Goal: Book appointment/travel/reservation

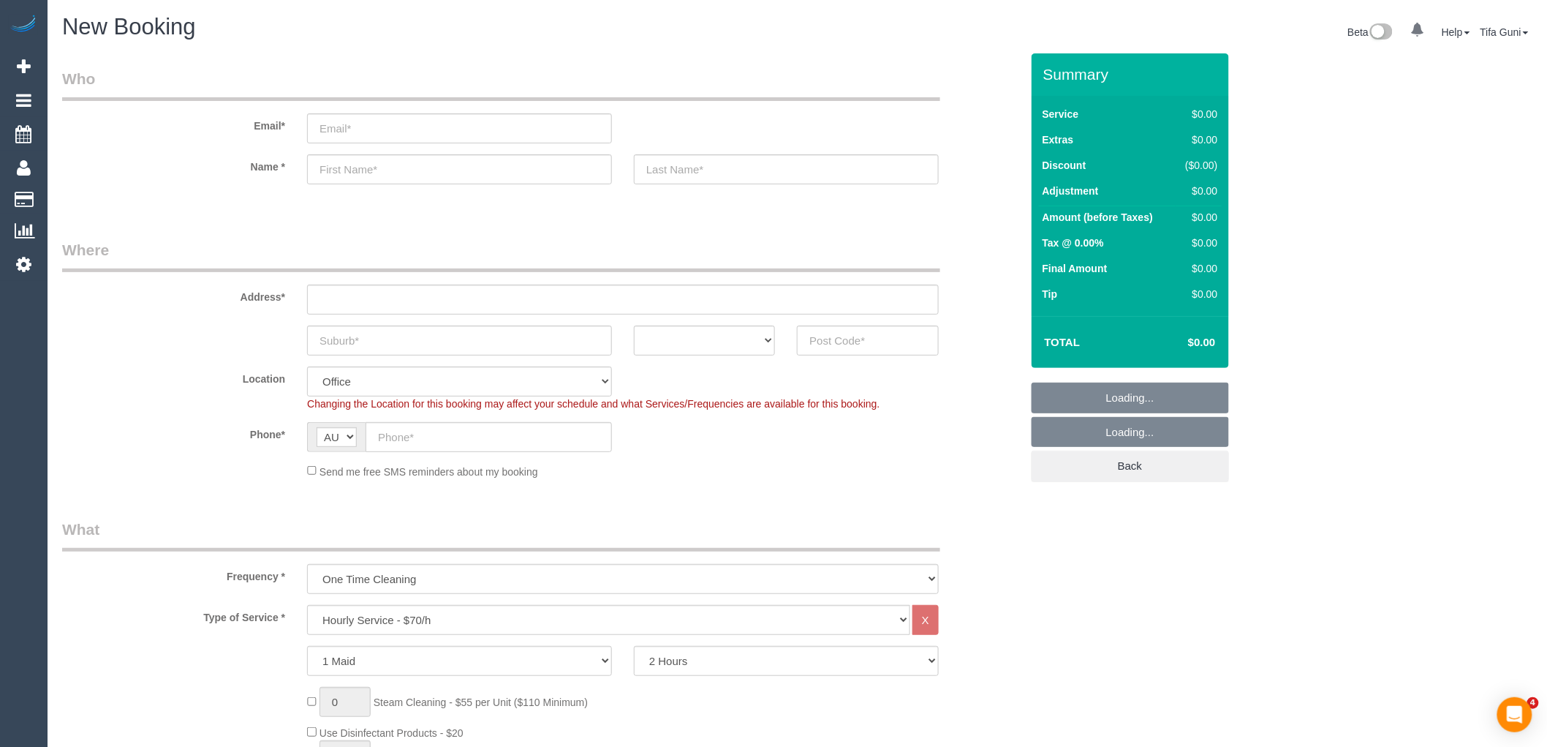
select select "object:831"
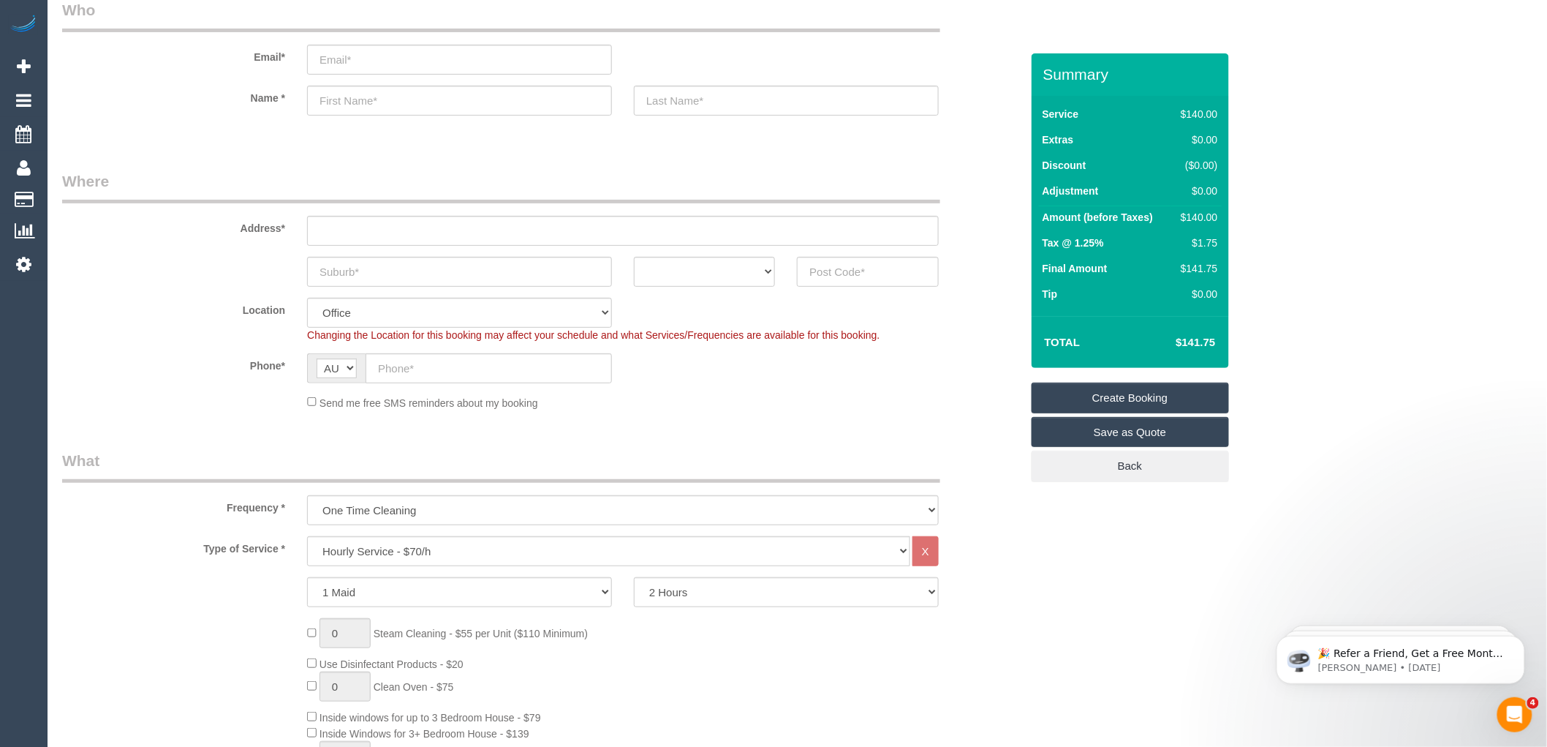
scroll to position [162, 0]
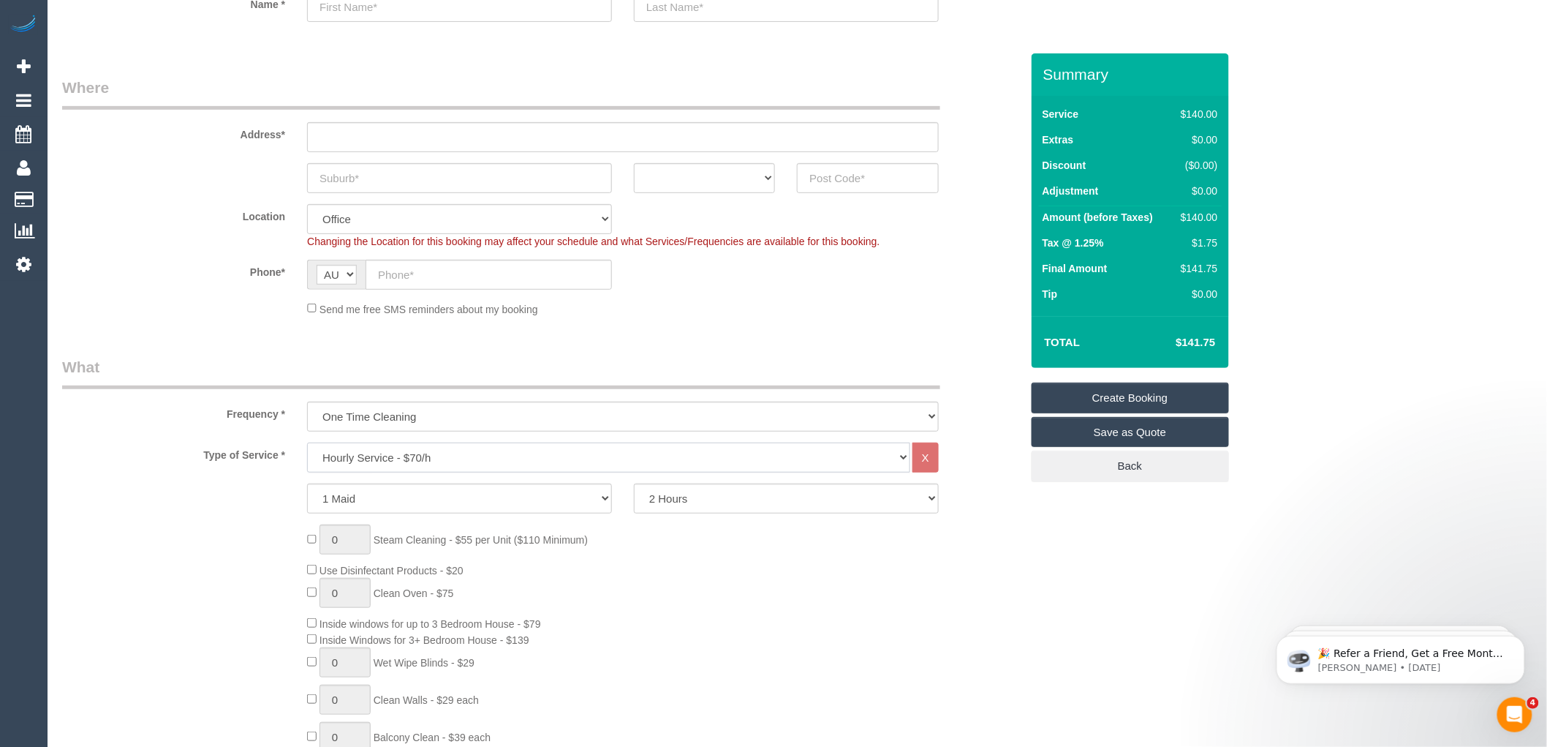
click at [409, 448] on select "Hourly Service - $70/h Hourly Service - $65/h Hourly Service - $60/h Hourly Ser…" at bounding box center [608, 457] width 603 height 30
select select "211"
click at [307, 443] on select "Hourly Service - $70/h Hourly Service - $65/h Hourly Service - $60/h Hourly Ser…" at bounding box center [608, 457] width 603 height 30
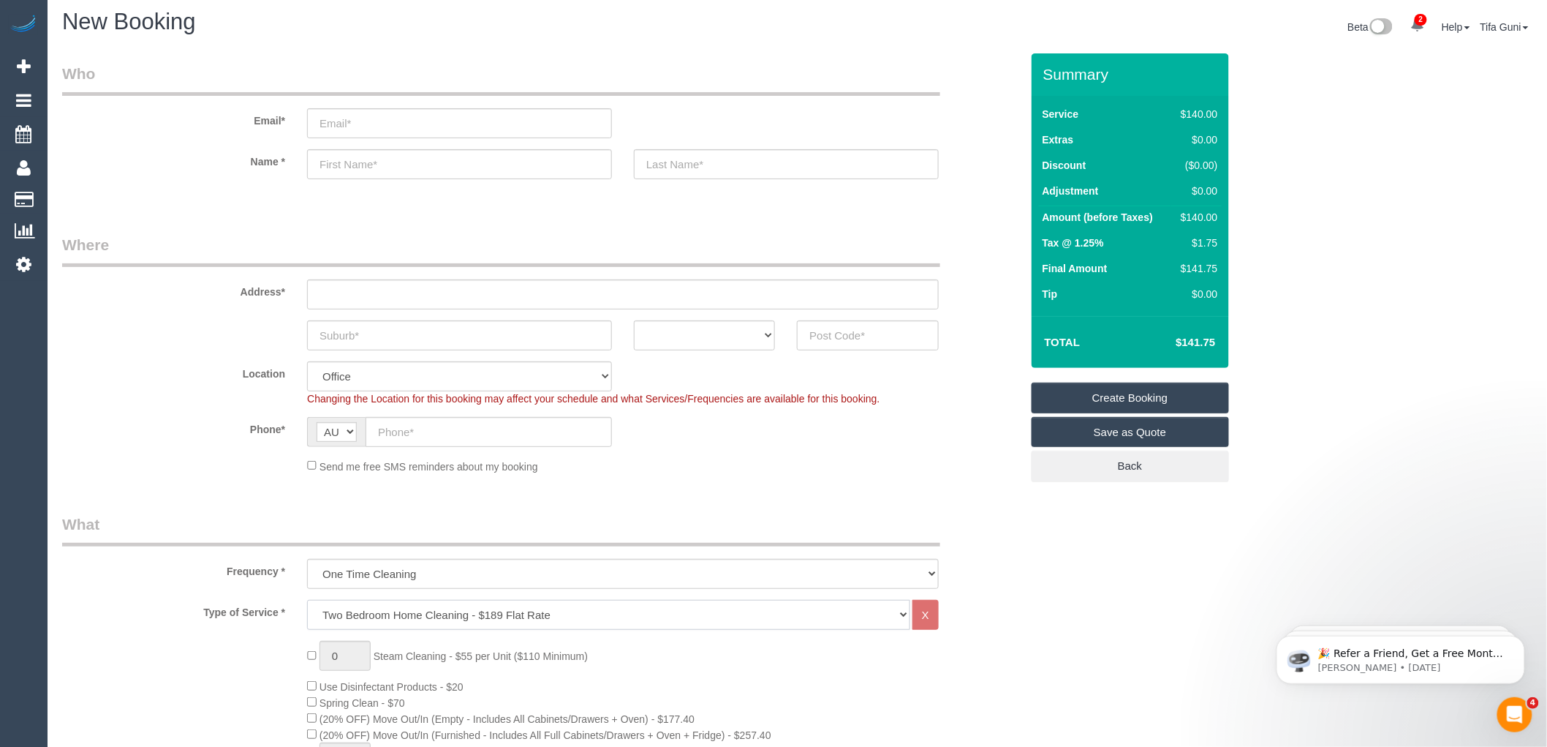
scroll to position [0, 0]
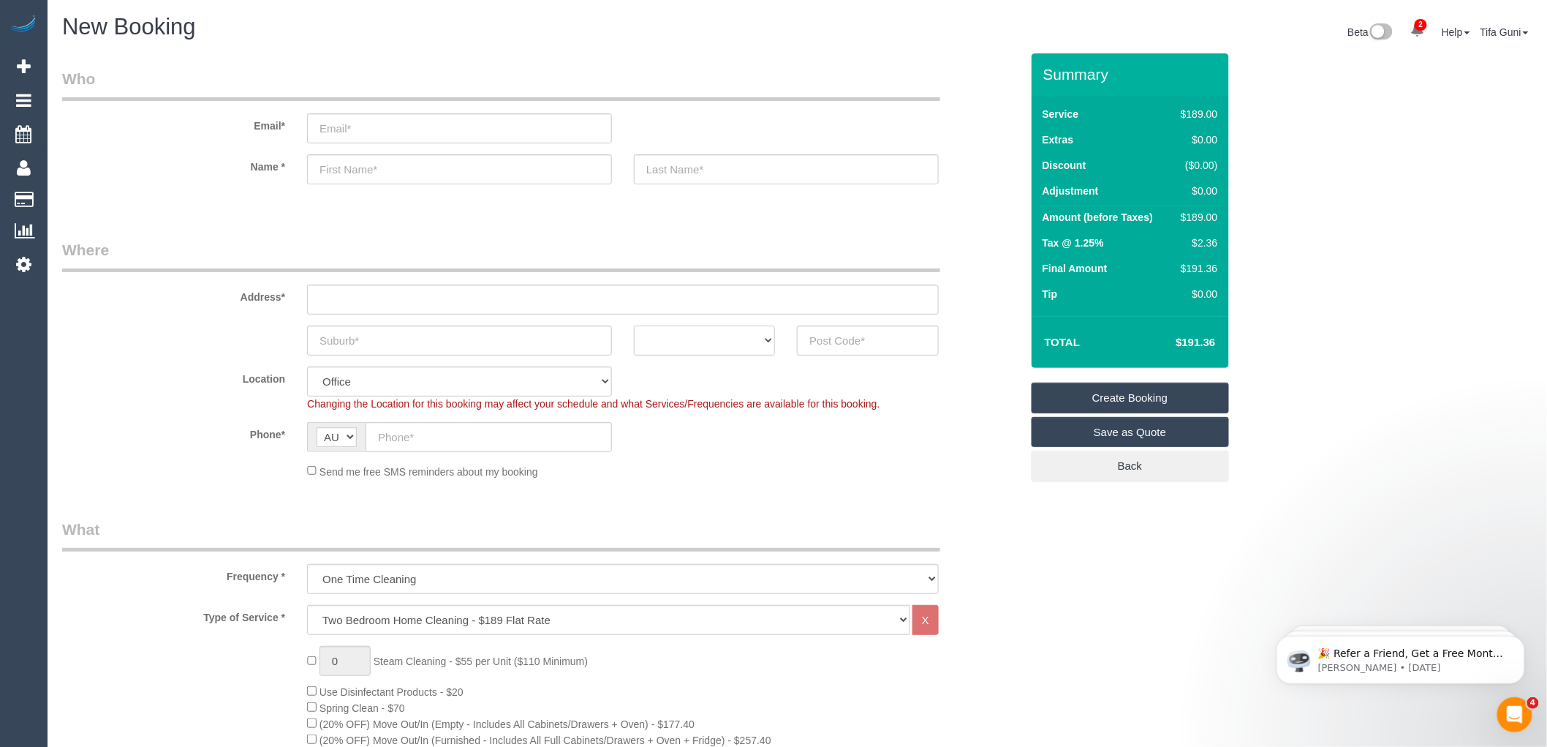
click at [739, 345] on select "ACT [GEOGRAPHIC_DATA] NT [GEOGRAPHIC_DATA] SA TAS [GEOGRAPHIC_DATA] [GEOGRAPHIC…" at bounding box center [704, 340] width 141 height 30
select select "VIC"
click at [634, 325] on select "ACT [GEOGRAPHIC_DATA] NT [GEOGRAPHIC_DATA] SA TAS [GEOGRAPHIC_DATA] [GEOGRAPHIC…" at bounding box center [704, 340] width 141 height 30
click at [831, 344] on input "text" at bounding box center [867, 340] width 141 height 30
type input "3000"
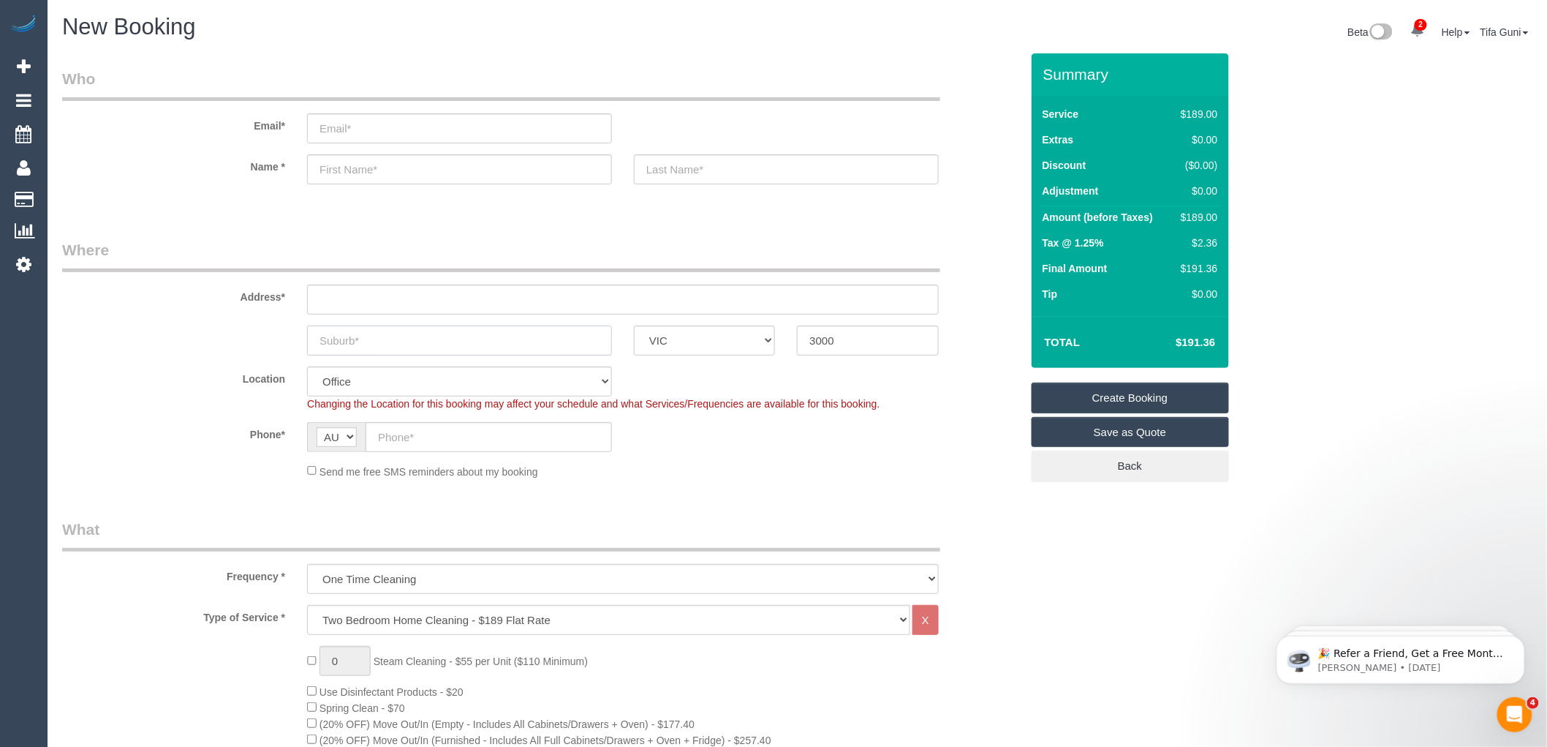
click at [344, 344] on input "text" at bounding box center [459, 340] width 305 height 30
type input "City"
click at [331, 279] on div "Address*" at bounding box center [541, 276] width 981 height 75
click at [338, 300] on input "text" at bounding box center [623, 299] width 632 height 30
type input "-"
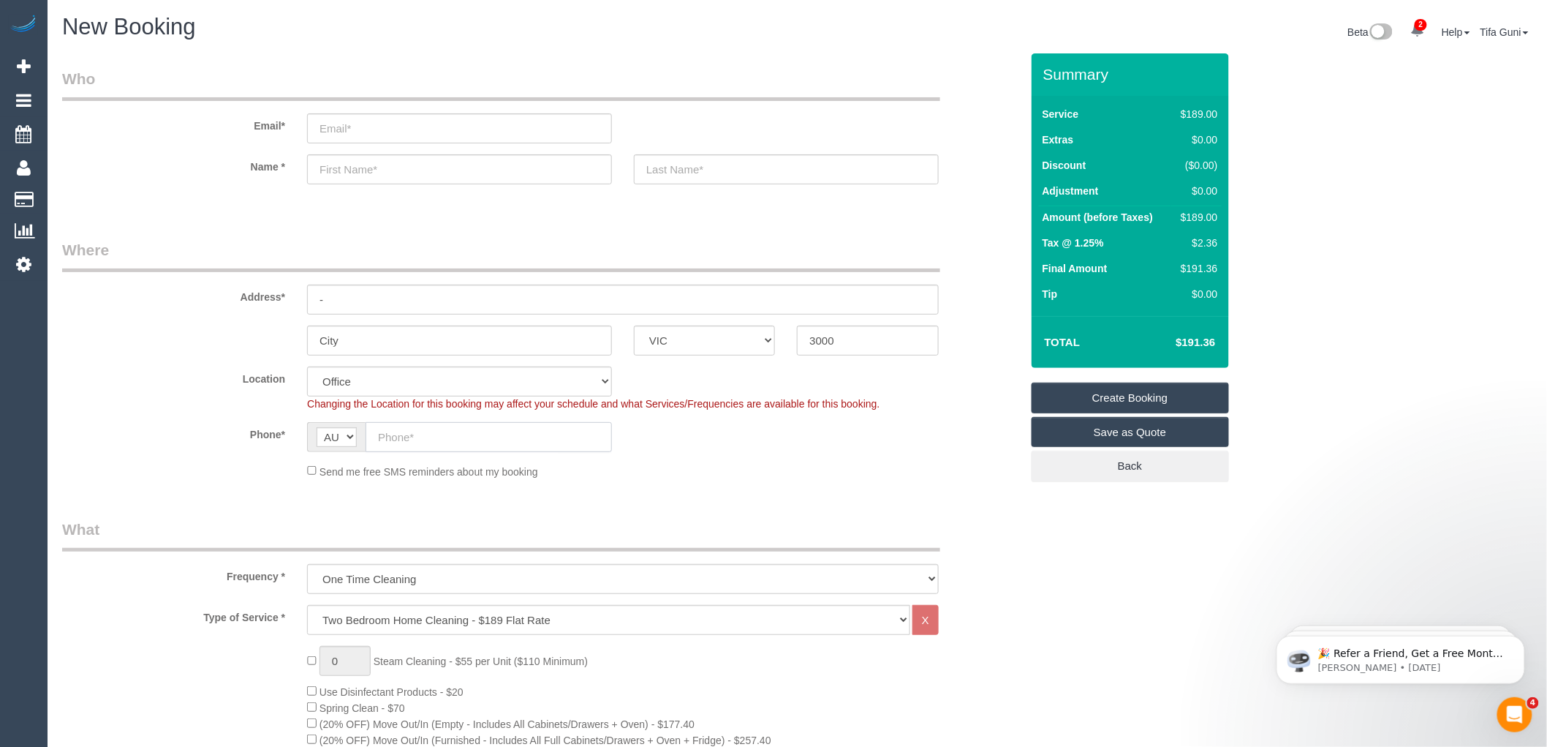
click at [436, 442] on input "text" at bounding box center [489, 437] width 246 height 30
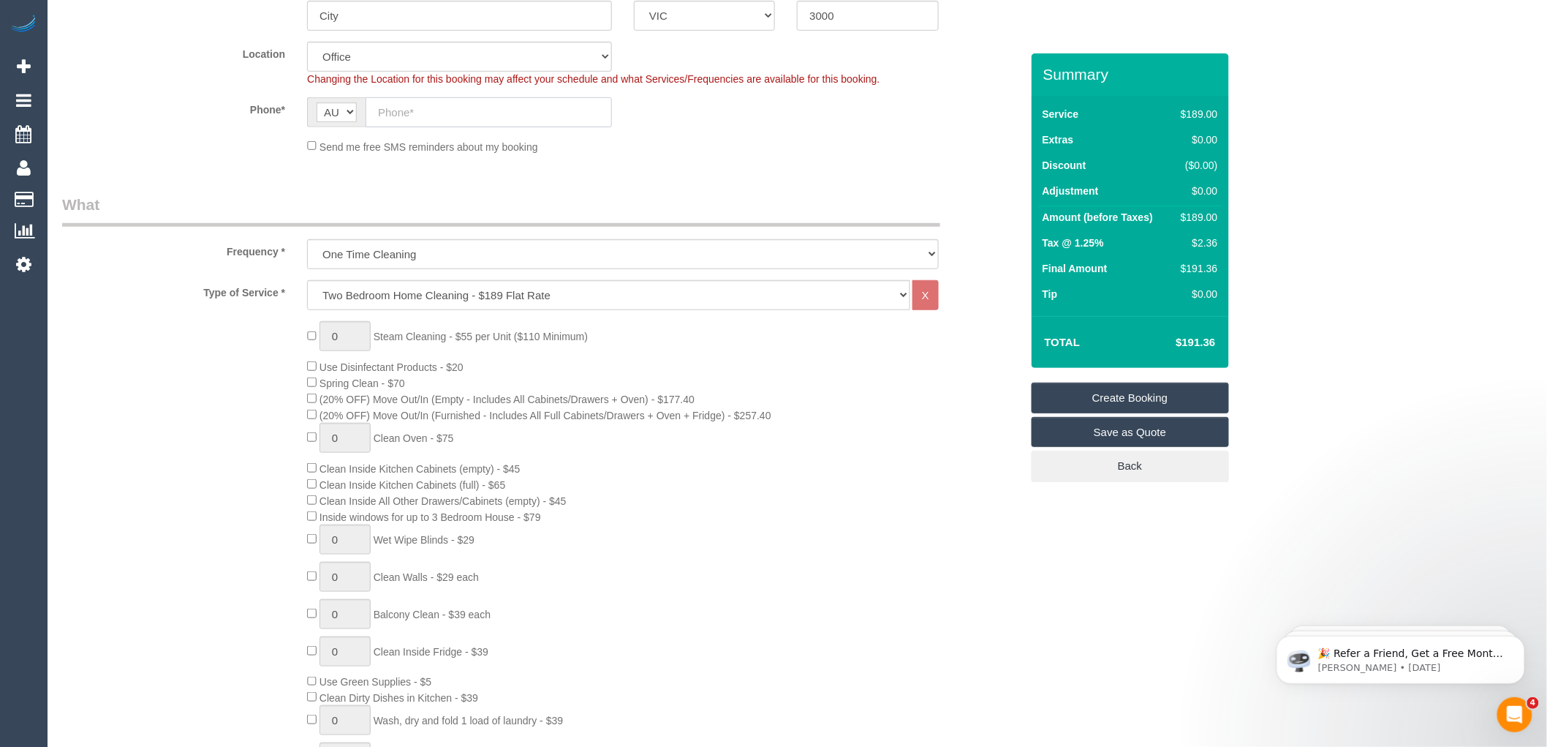
select select "54"
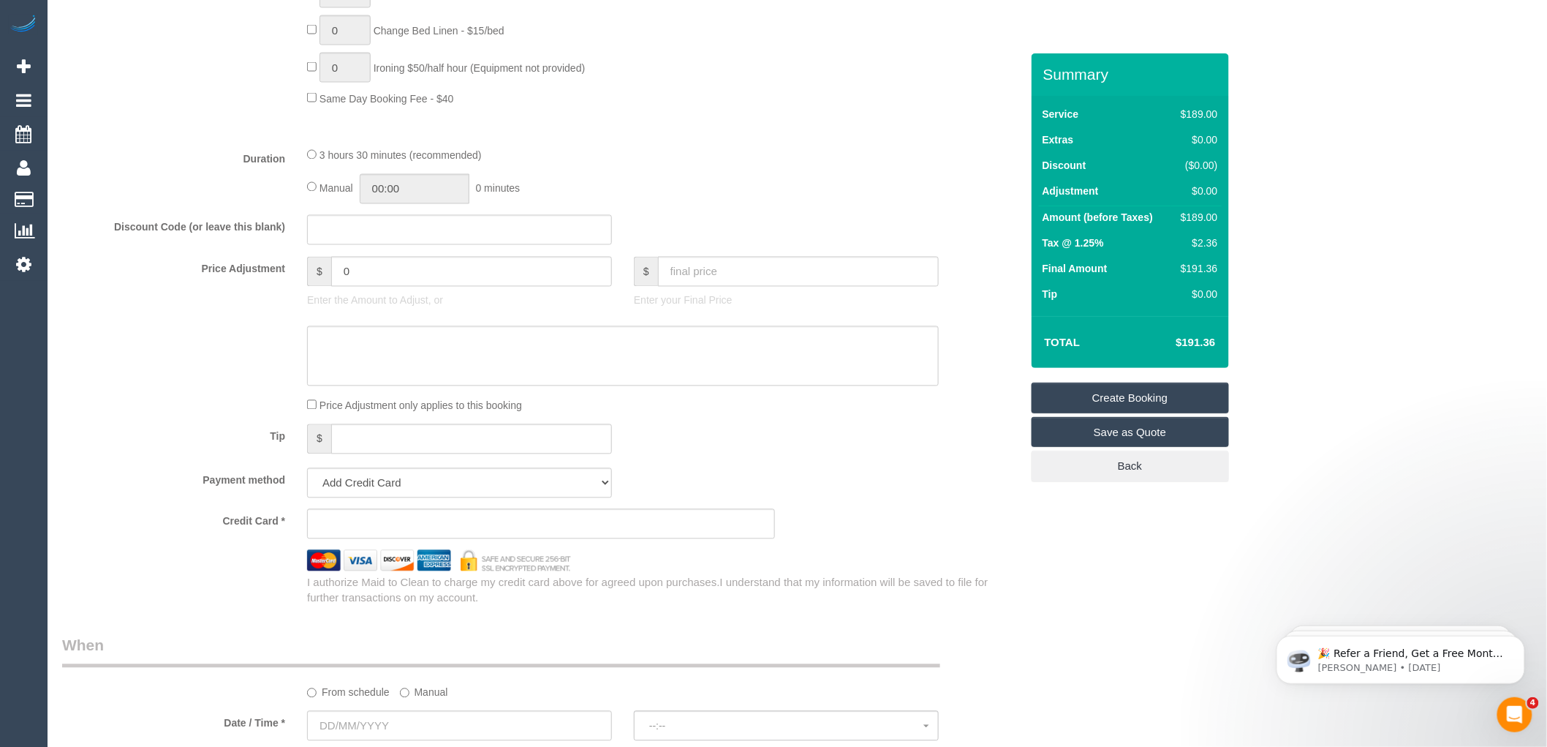
select select "object:2215"
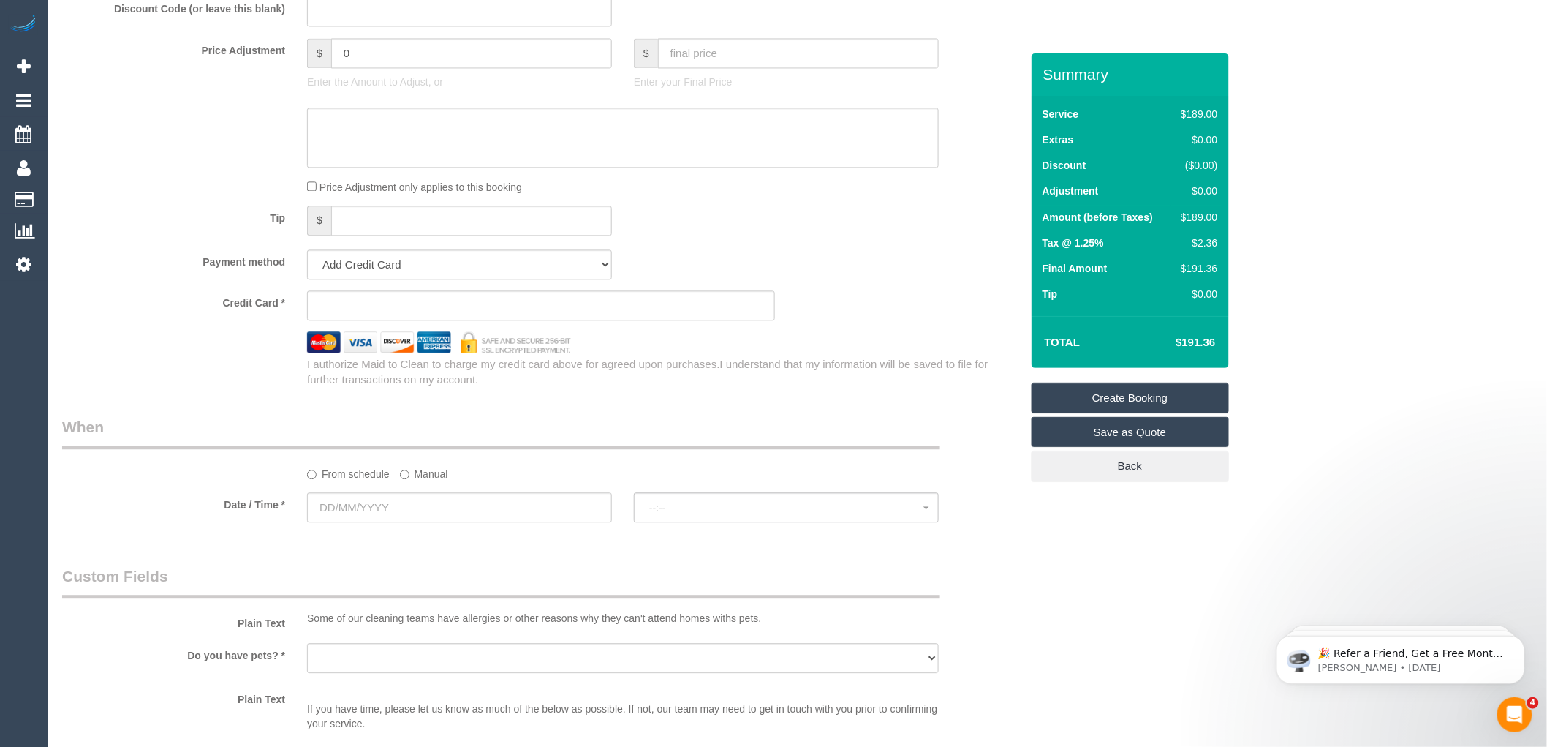
scroll to position [1462, 0]
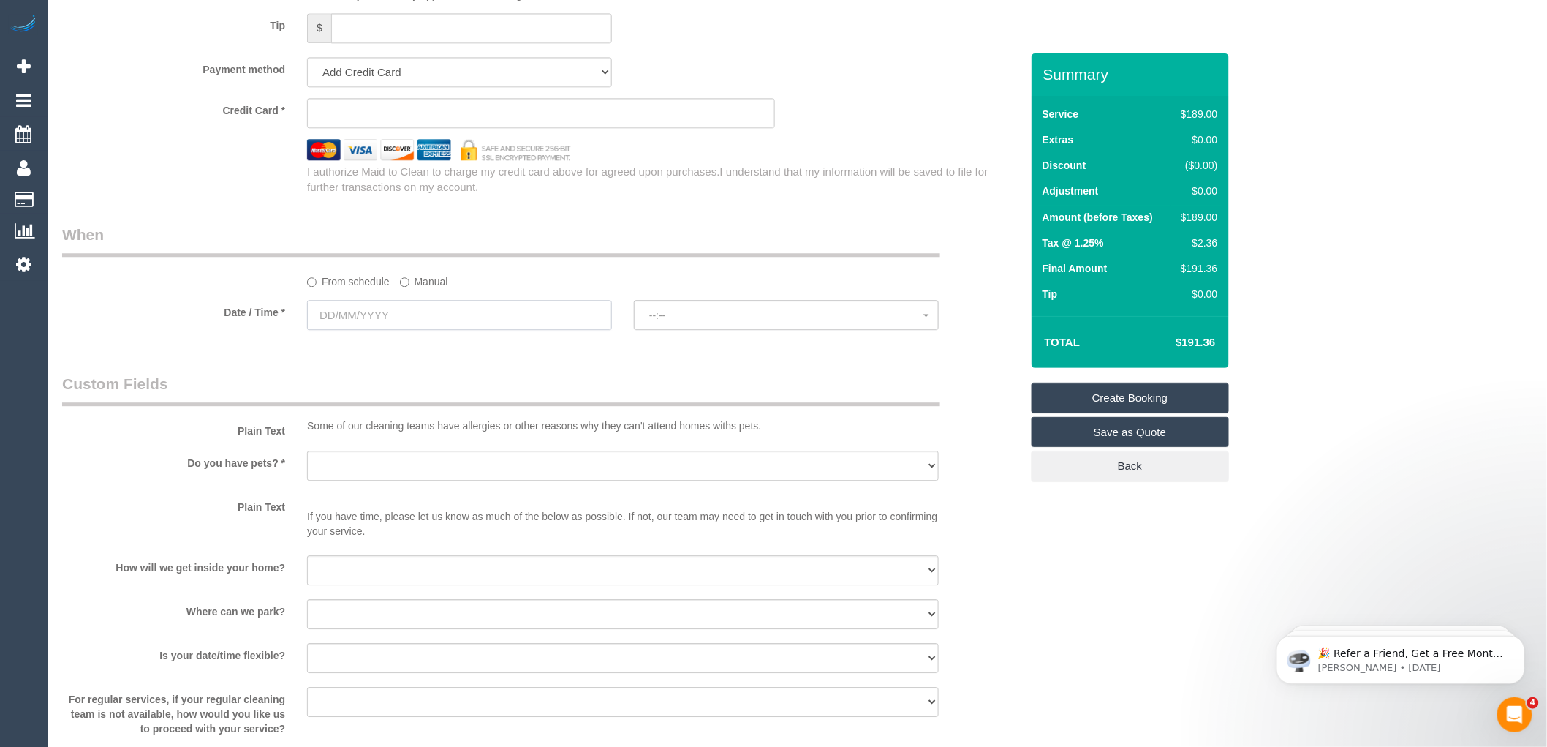
click at [370, 330] on input "text" at bounding box center [459, 315] width 305 height 30
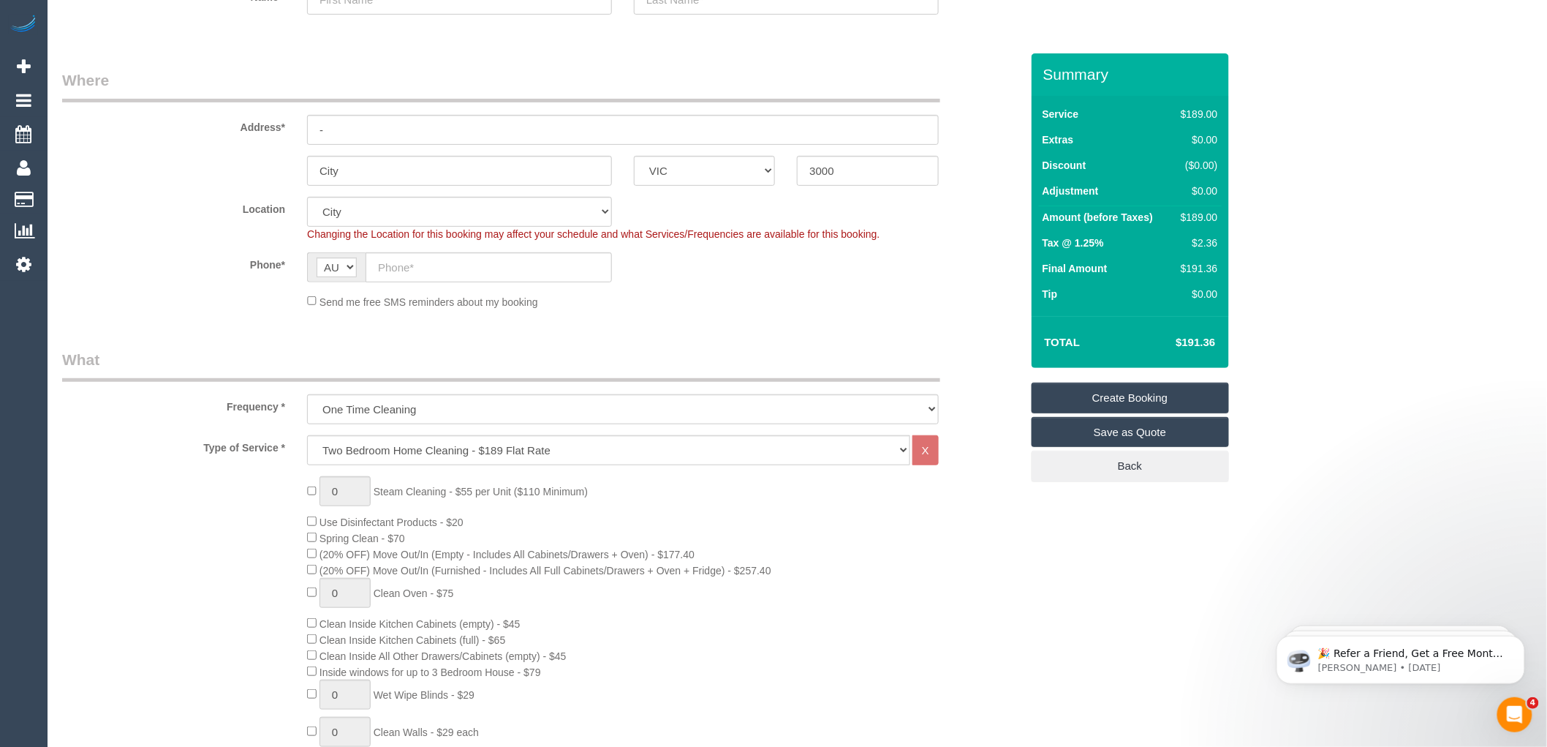
scroll to position [0, 0]
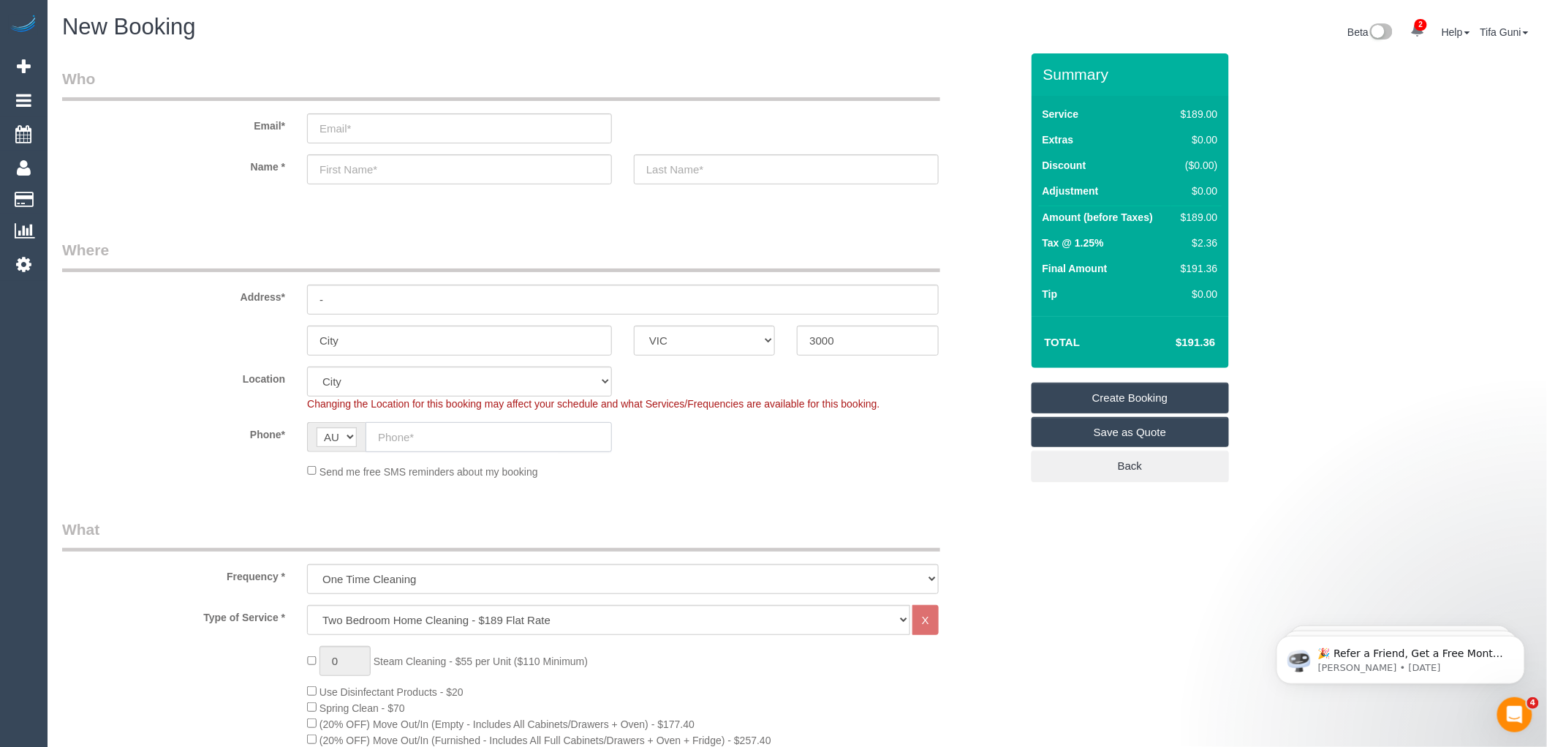
click at [430, 441] on input "text" at bounding box center [489, 437] width 246 height 30
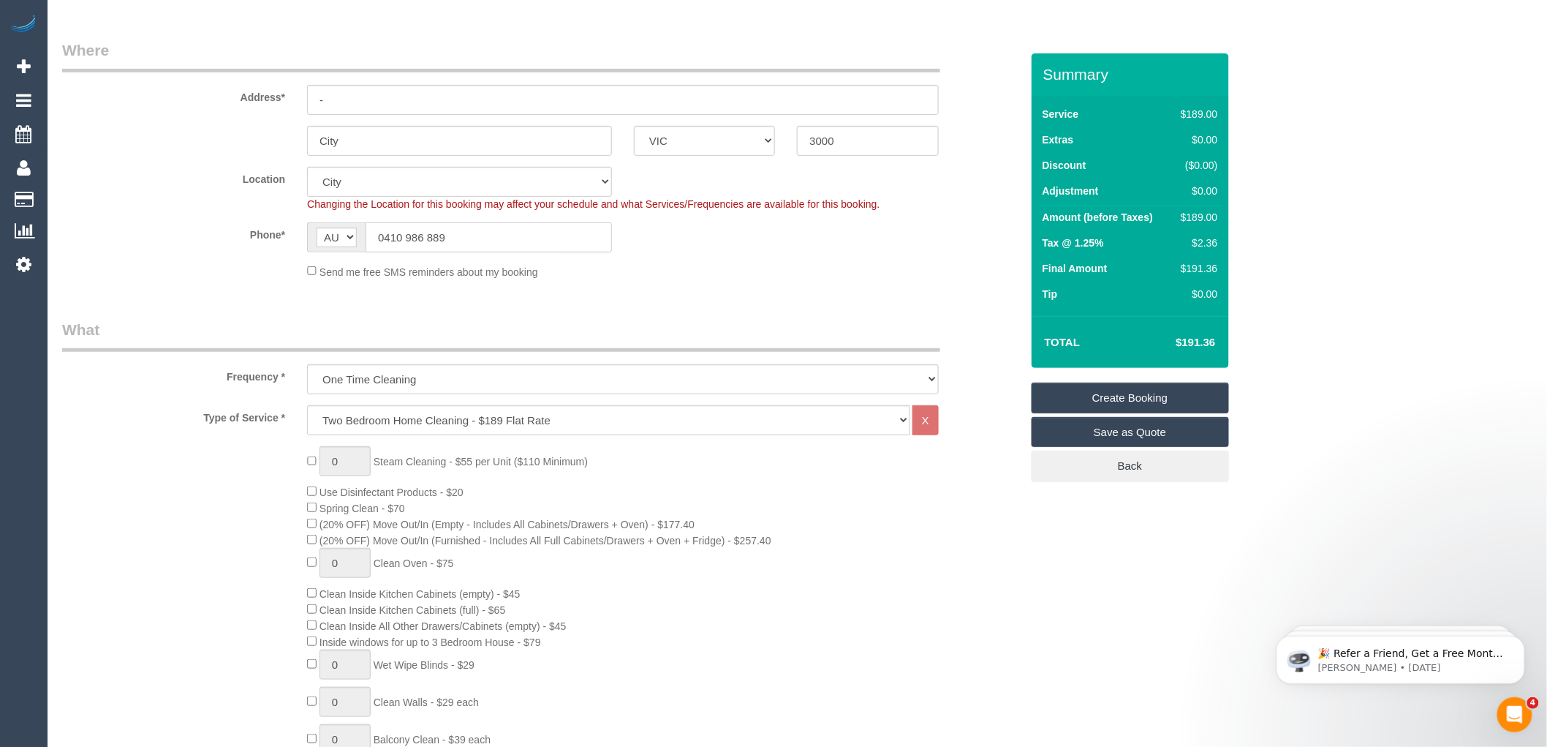
scroll to position [244, 0]
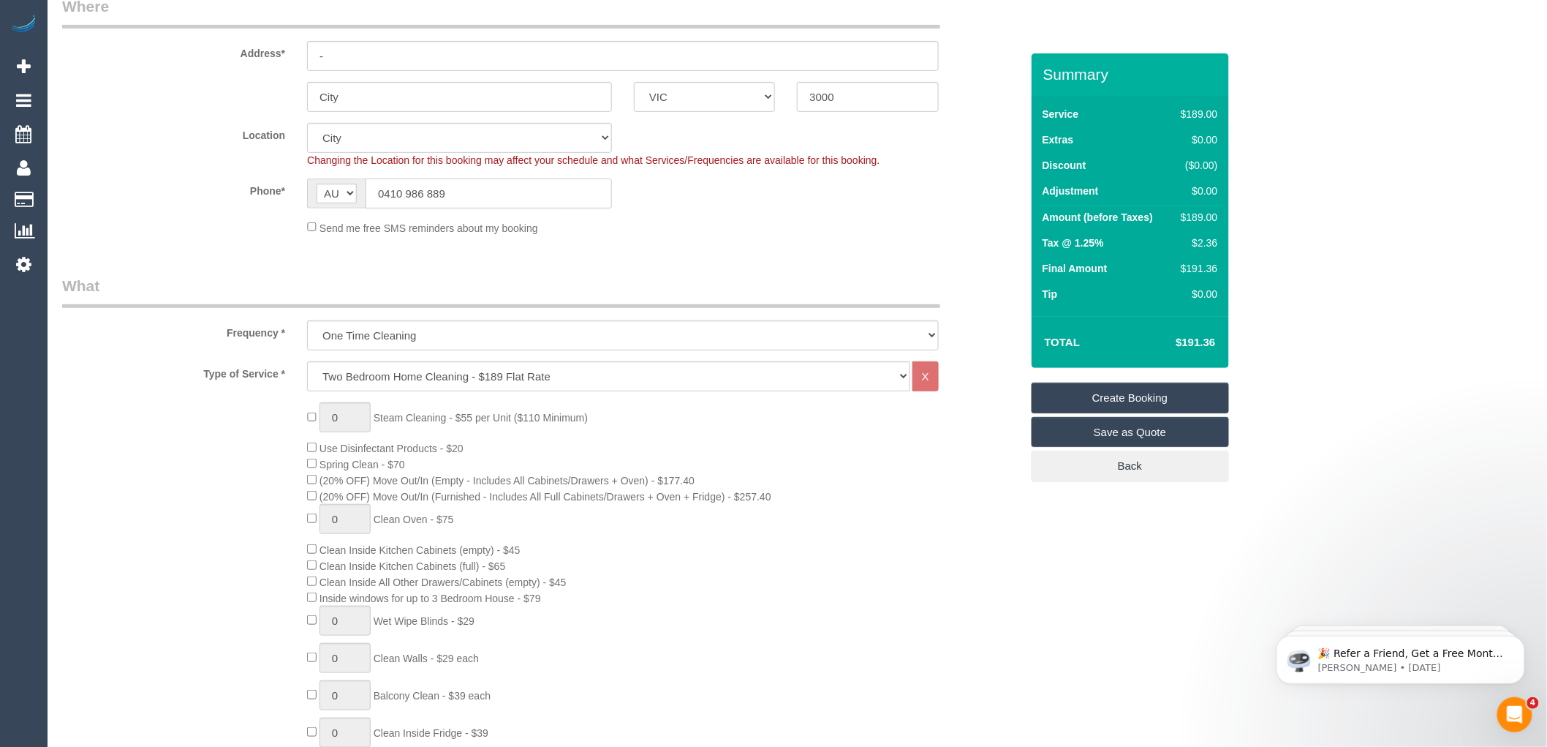
type input "0410 986 889"
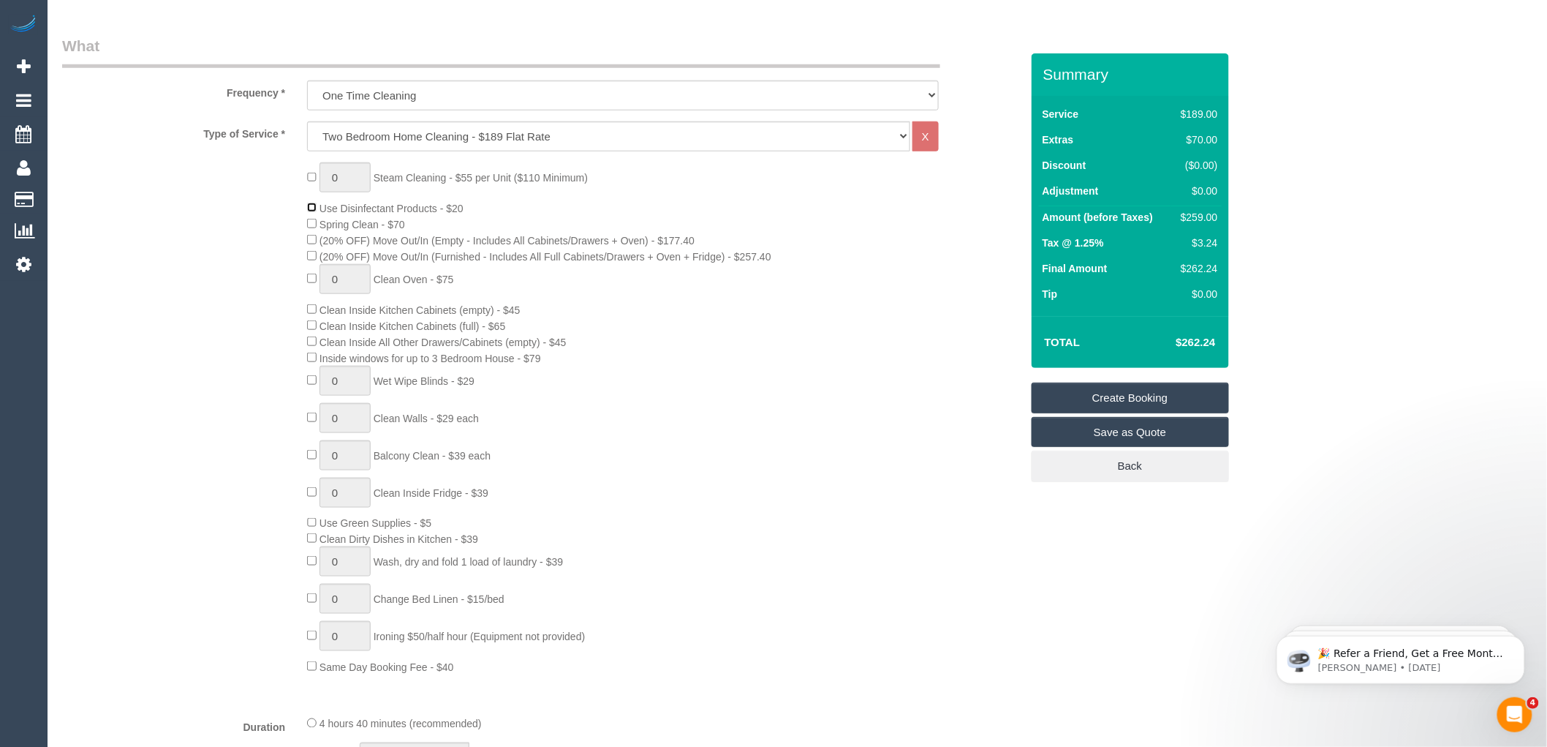
scroll to position [487, 0]
type input "1"
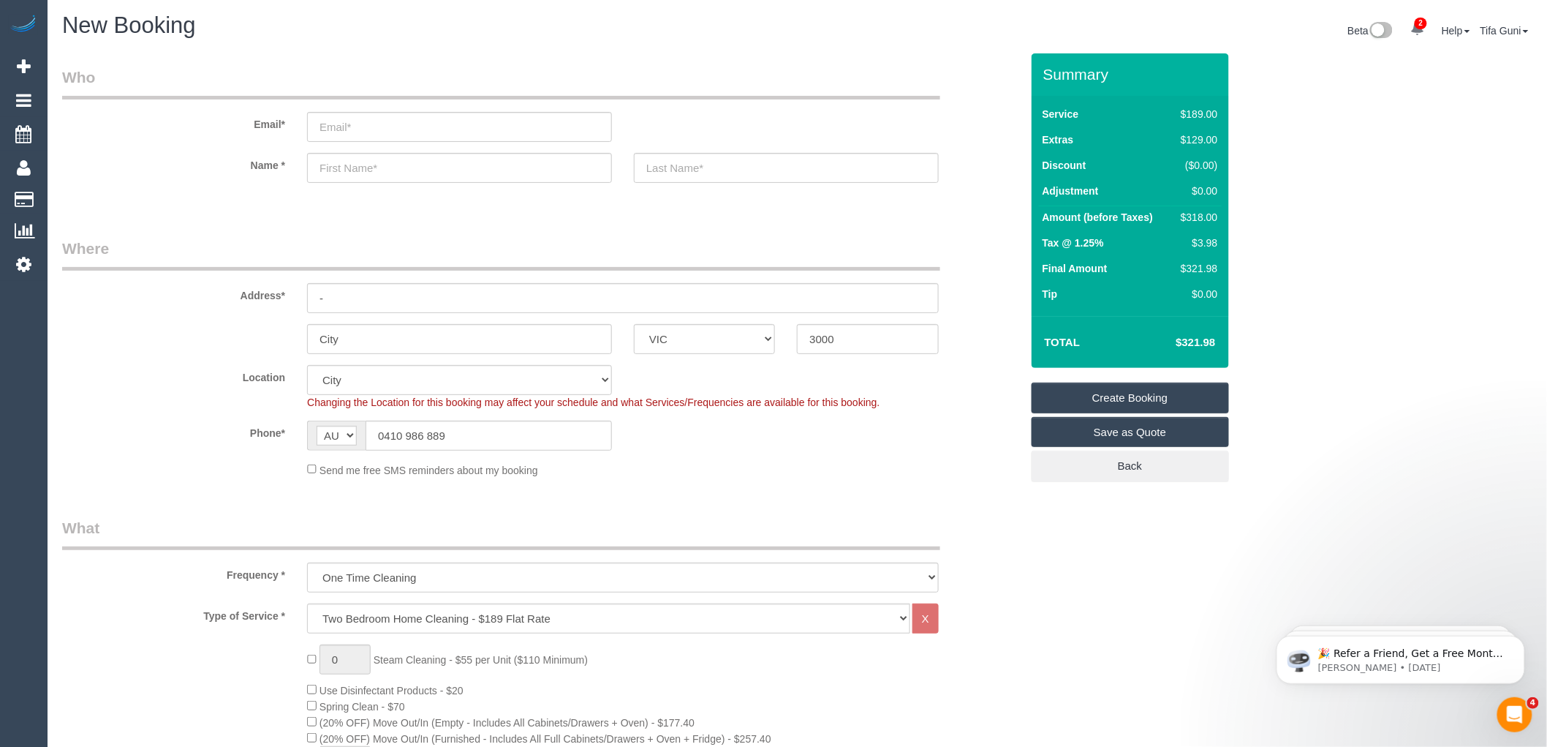
scroll to position [0, 0]
click at [335, 308] on input "-" at bounding box center [623, 299] width 632 height 30
click at [355, 165] on input "text" at bounding box center [459, 169] width 305 height 30
type input "[PERSON_NAME]"
click at [346, 132] on input "email" at bounding box center [459, 128] width 305 height 30
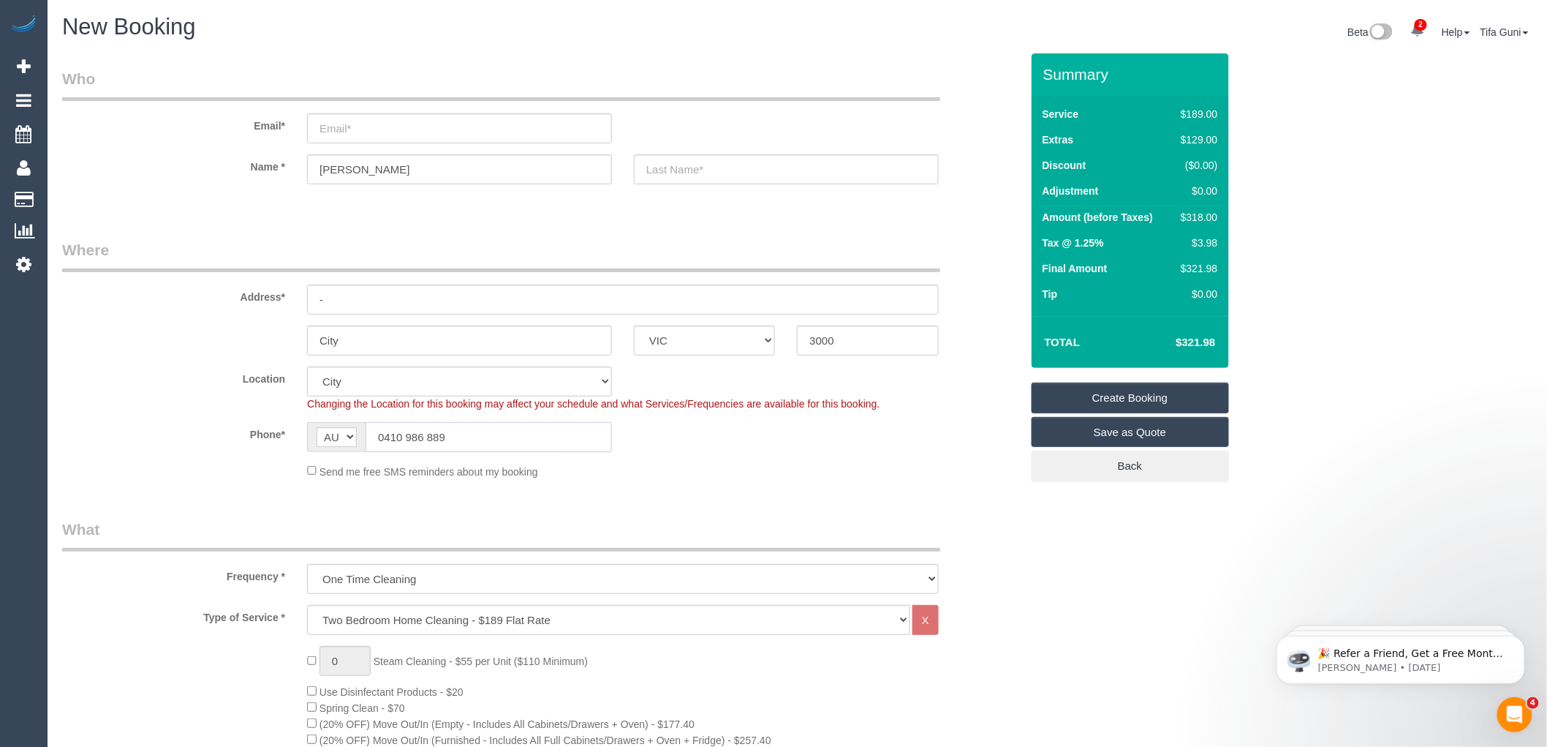
drag, startPoint x: 491, startPoint y: 442, endPoint x: 361, endPoint y: 435, distance: 131.1
click at [361, 435] on div "AF AL DZ AD AO AI AQ AG AR AM AW AU AT AZ BS BH BD BB BY BE BZ BJ BM BT BO BA B…" at bounding box center [459, 437] width 305 height 30
